Goal: Navigation & Orientation: Find specific page/section

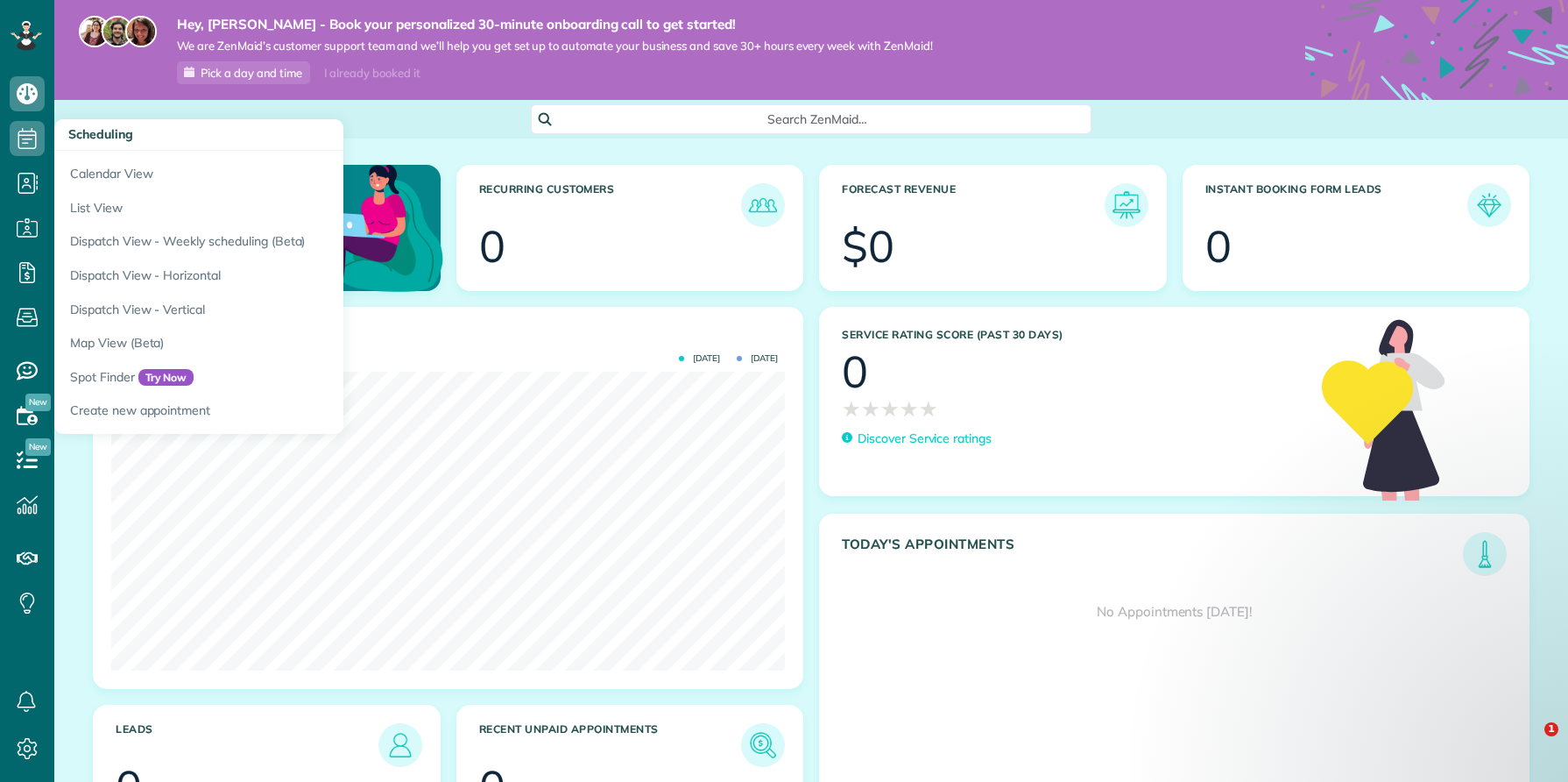
click at [21, 136] on icon at bounding box center [27, 138] width 35 height 35
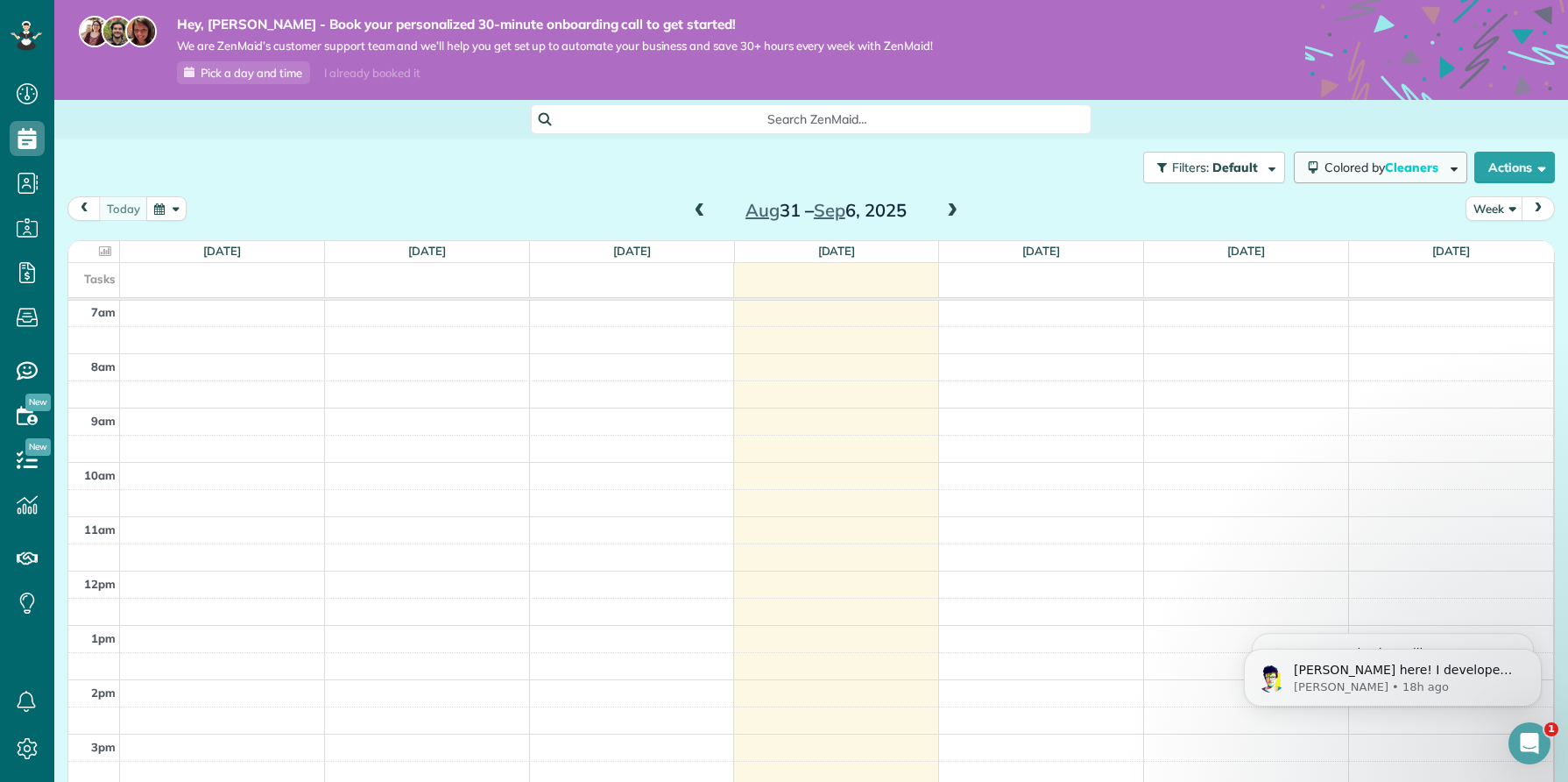
click at [1446, 165] on span "button" at bounding box center [1451, 167] width 13 height 13
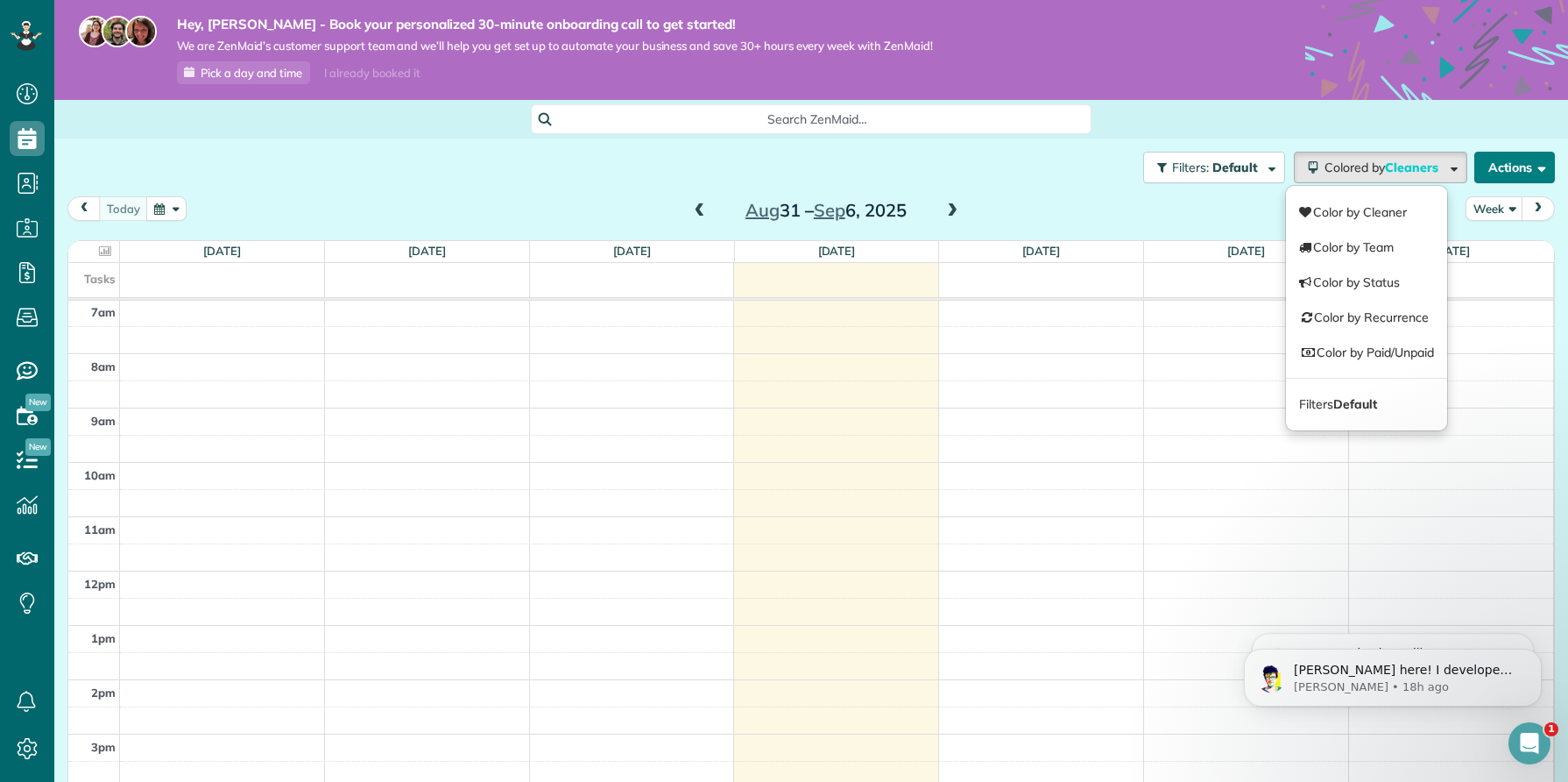
click at [1545, 168] on button "Actions" at bounding box center [1514, 167] width 81 height 31
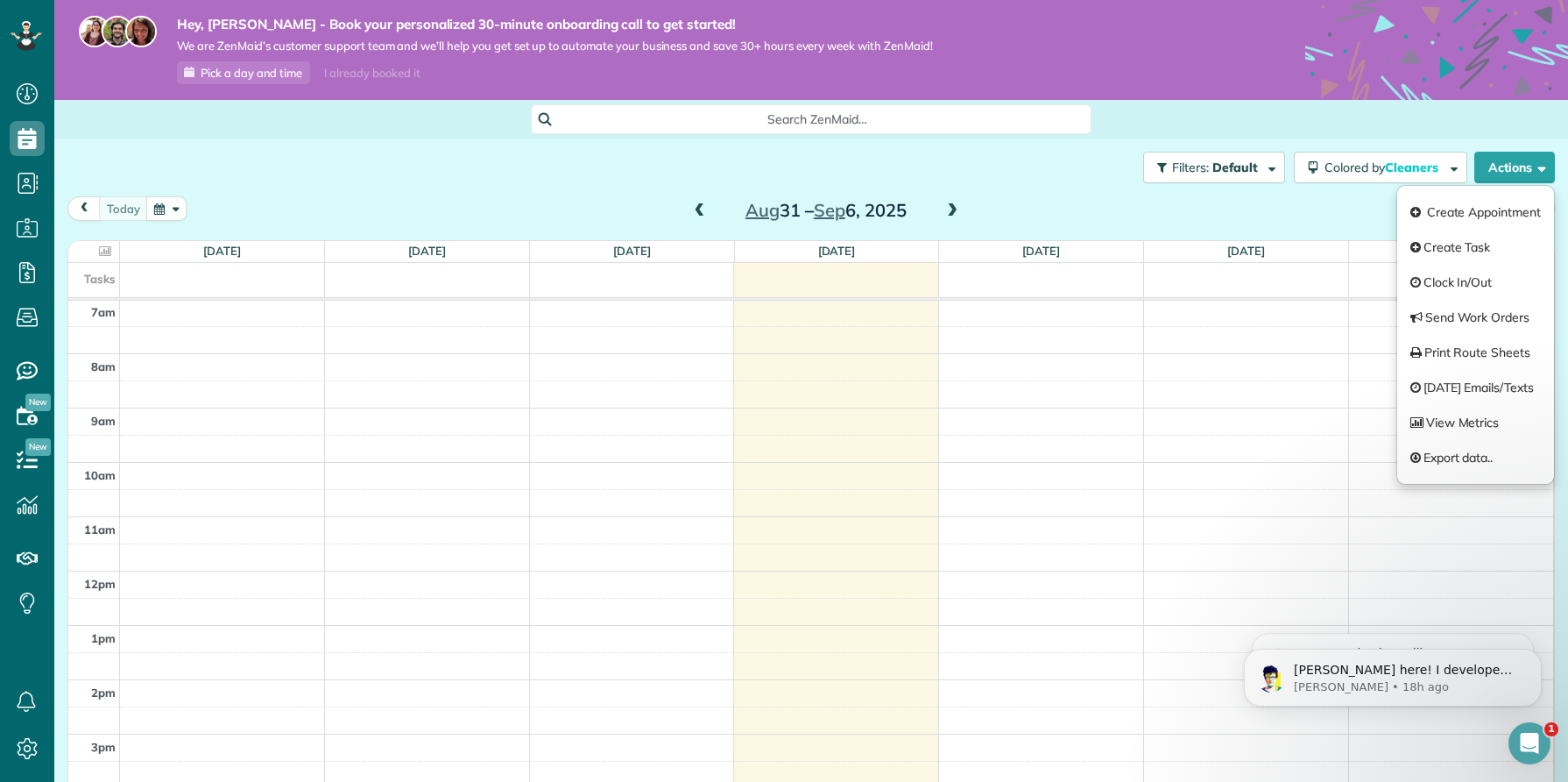
click at [1070, 184] on div "Filters: Default Colored by Cleaners Color by Cleaner Color by Team Color by St…" at bounding box center [811, 167] width 1514 height 58
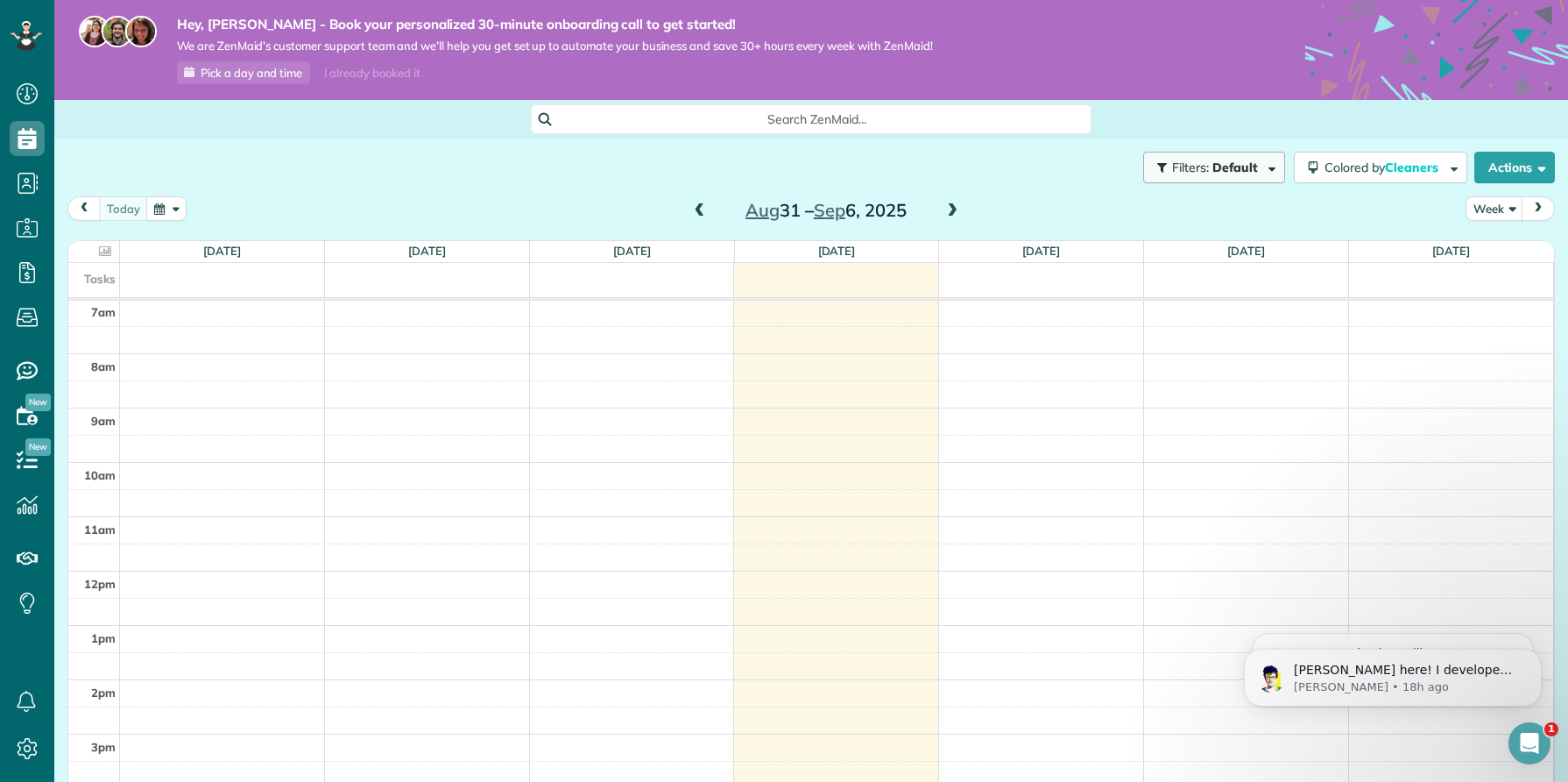
click at [1264, 169] on span "button" at bounding box center [1270, 167] width 13 height 13
click at [1130, 123] on div "Close Filters Apply Uncheck All Display Cleaners Syed ok No Cleaners Assigned C…" at bounding box center [784, 391] width 1568 height 782
